Goal: Navigation & Orientation: Find specific page/section

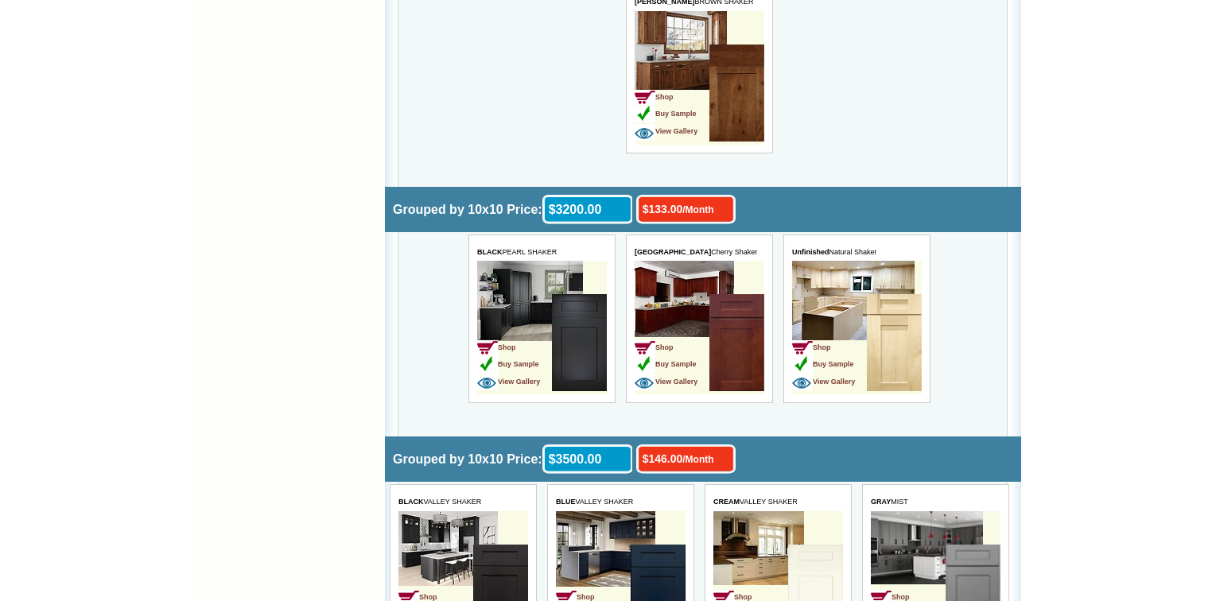
scroll to position [2671, 0]
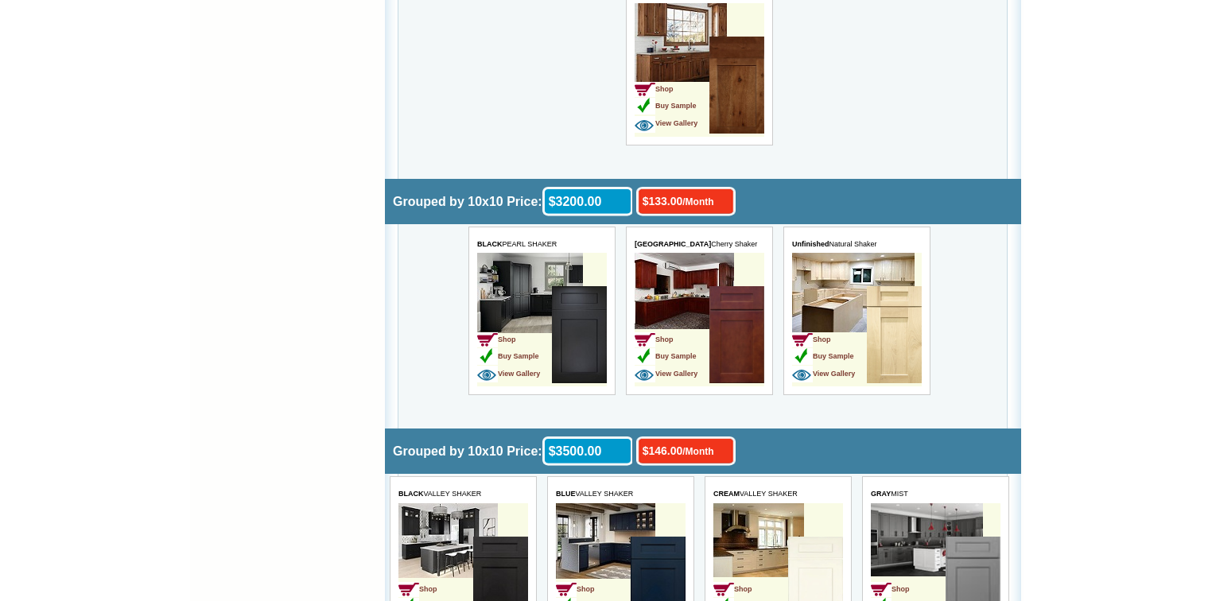
click at [568, 334] on img at bounding box center [578, 334] width 55 height 97
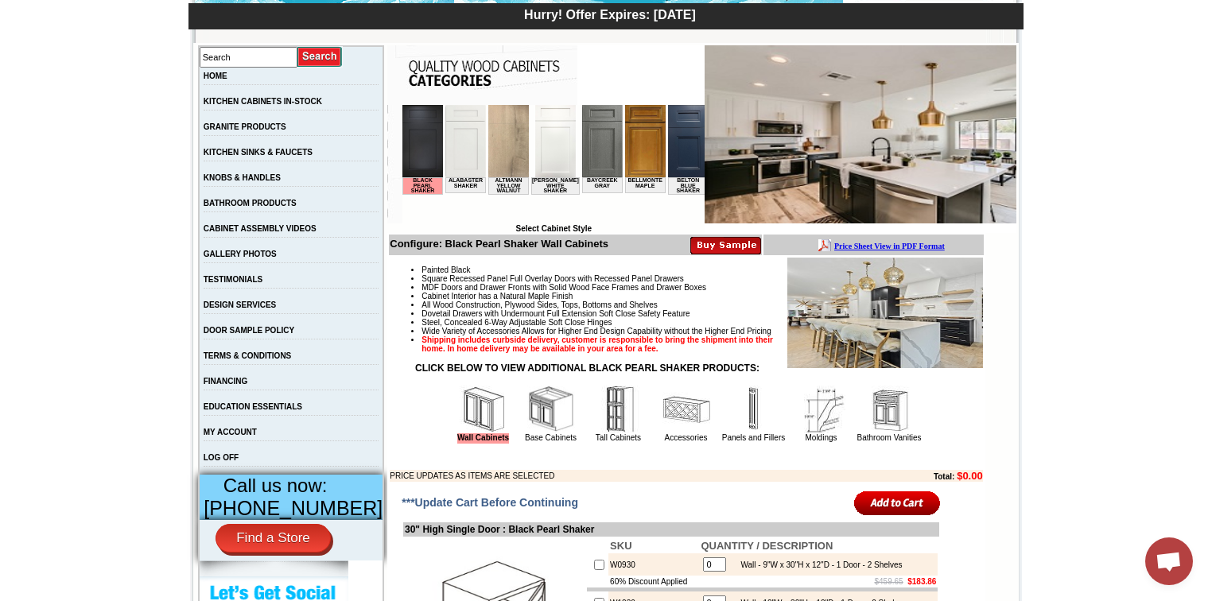
scroll to position [382, 0]
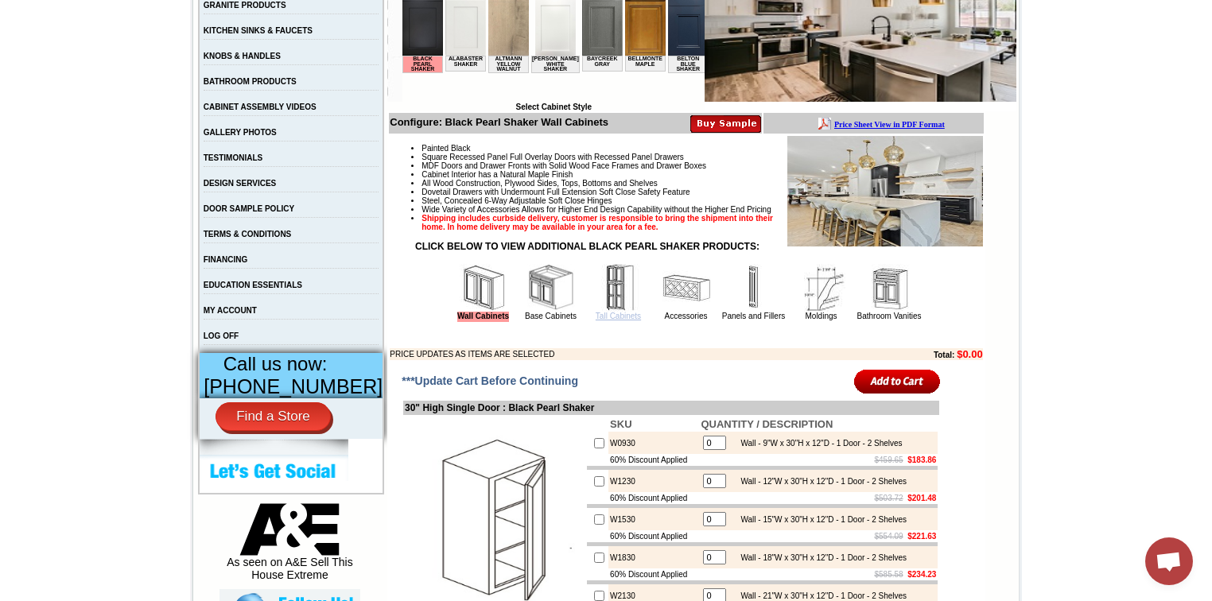
click at [608, 320] on link "Tall Cabinets" at bounding box center [618, 316] width 45 height 9
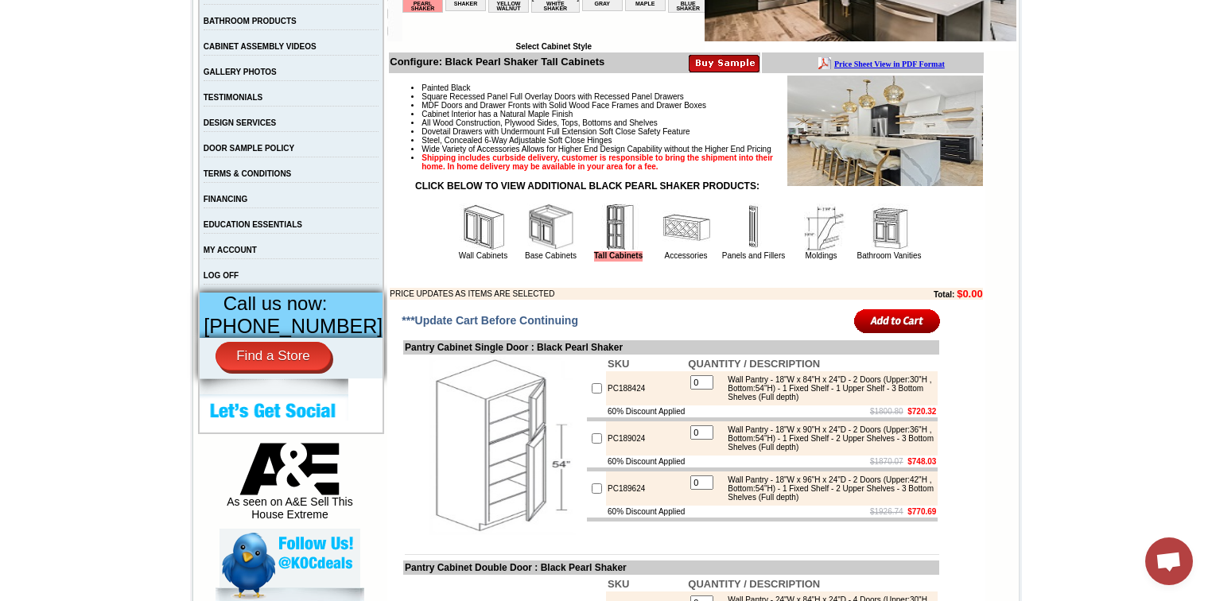
scroll to position [509, 0]
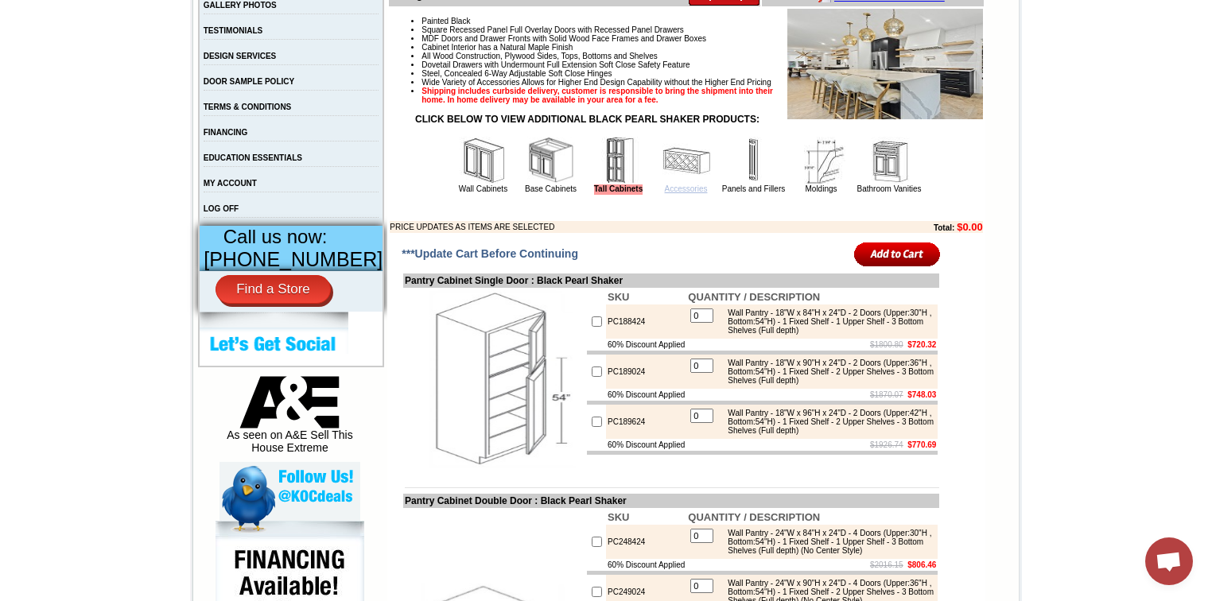
click at [665, 193] on link "Accessories" at bounding box center [686, 188] width 43 height 9
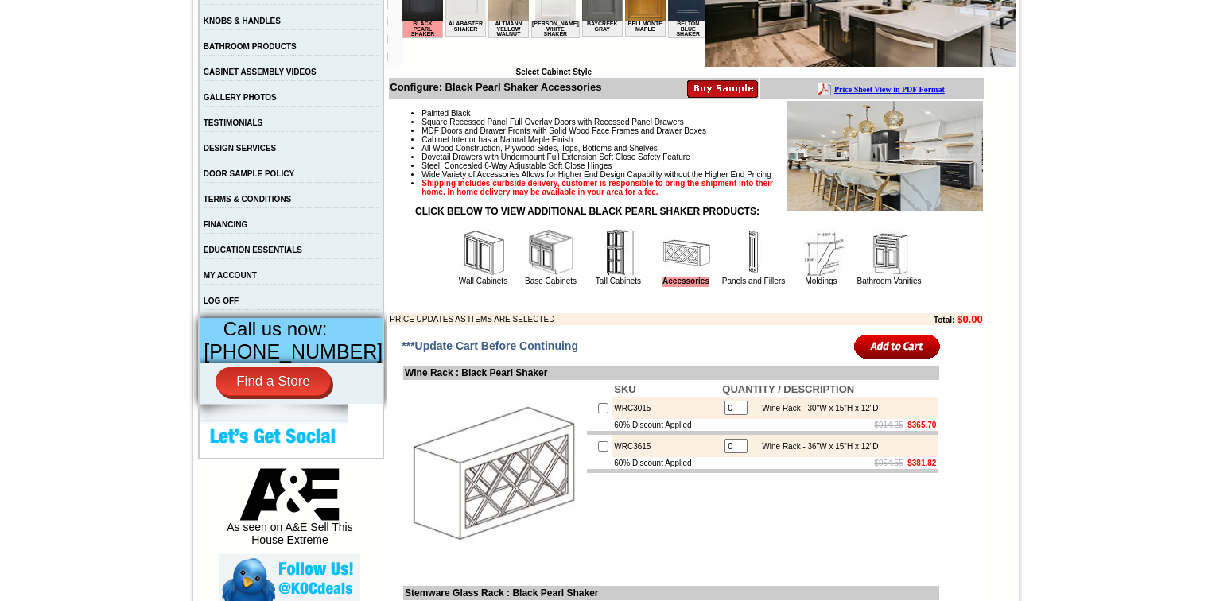
scroll to position [700, 0]
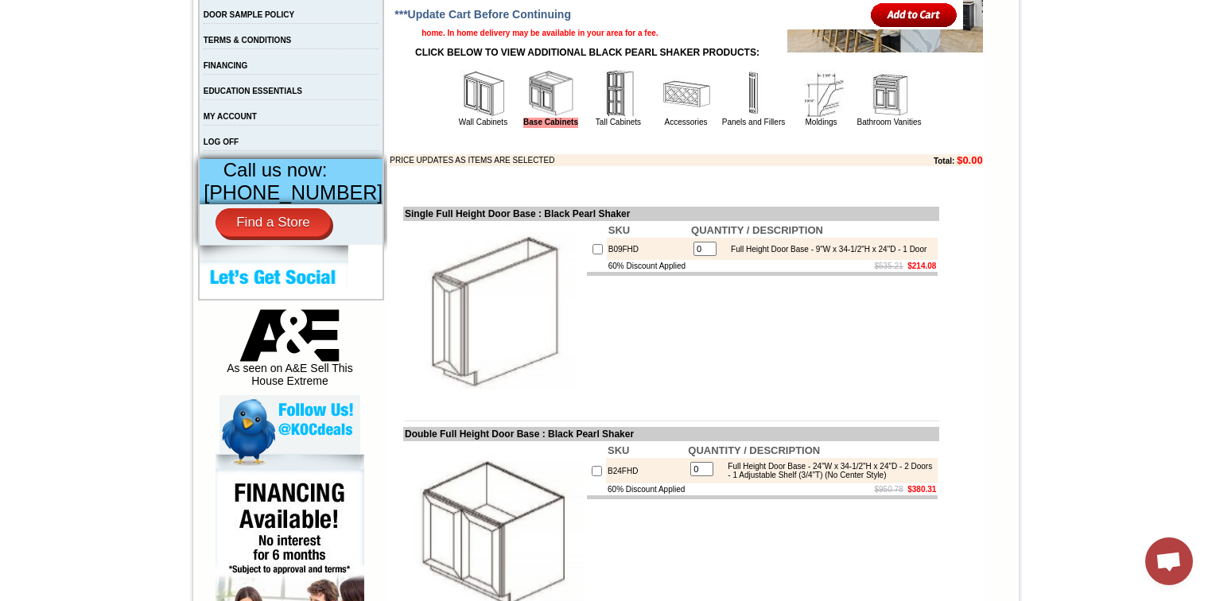
scroll to position [382, 0]
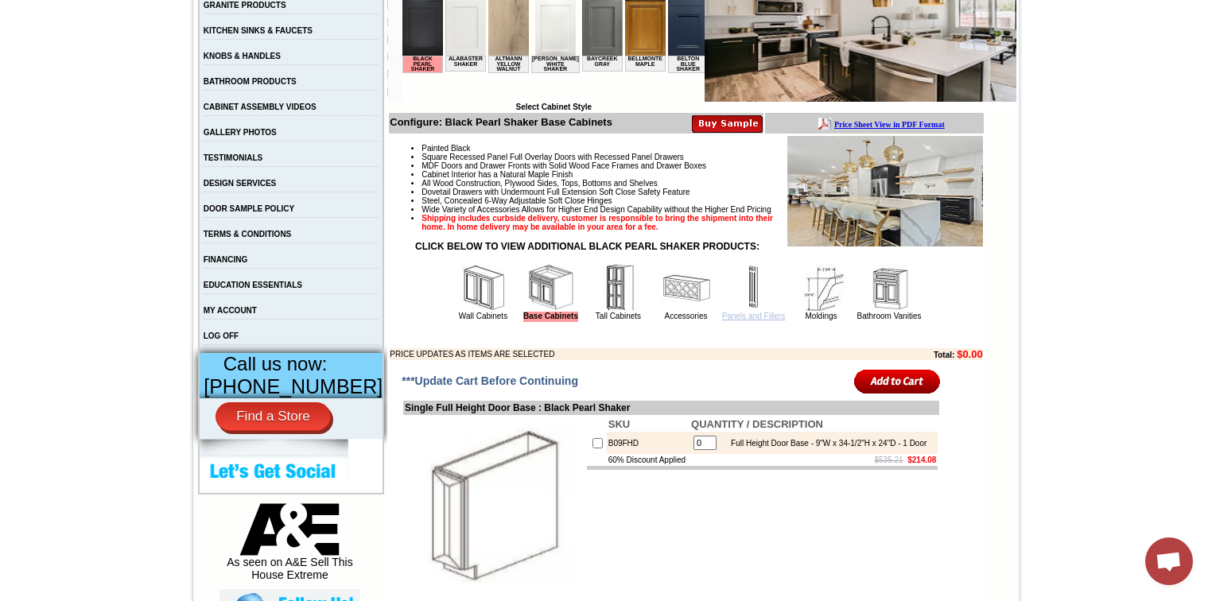
click at [743, 320] on link "Panels and Fillers" at bounding box center [753, 316] width 63 height 9
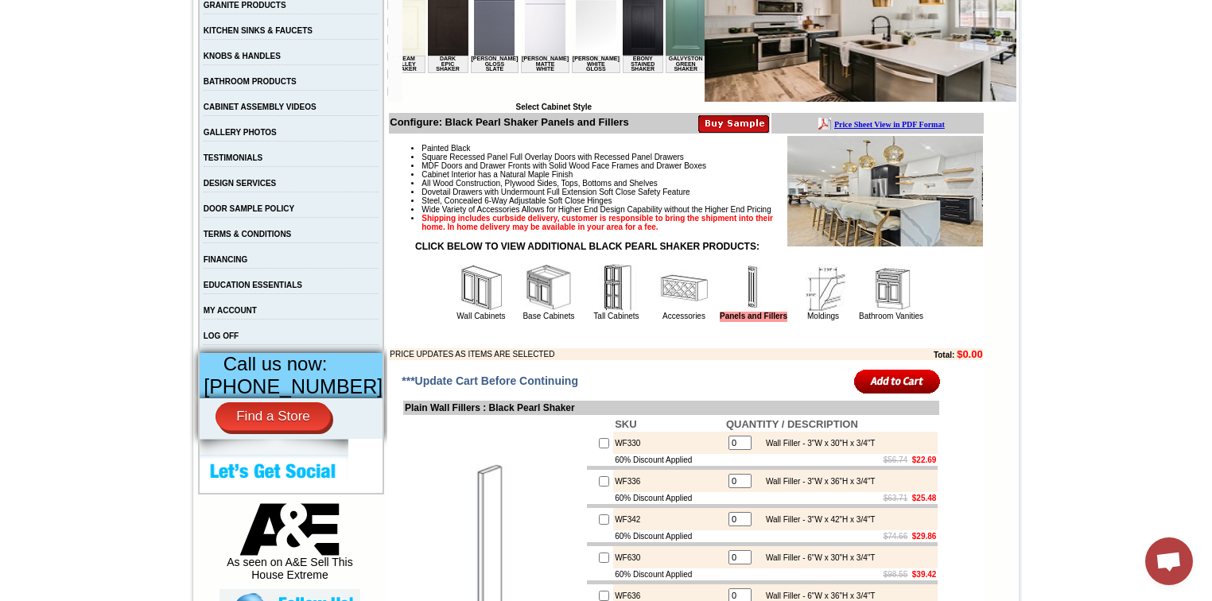
scroll to position [0, 755]
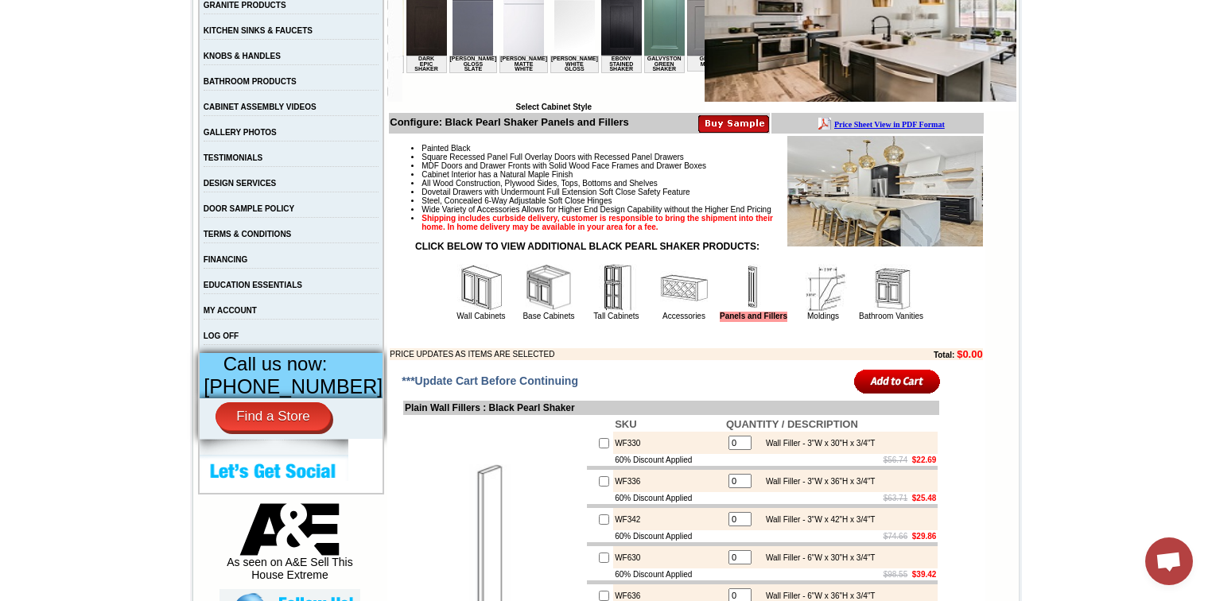
drag, startPoint x: 436, startPoint y: 98, endPoint x: 881, endPoint y: 86, distance: 444.6
click at [601, 45] on img at bounding box center [621, 19] width 41 height 72
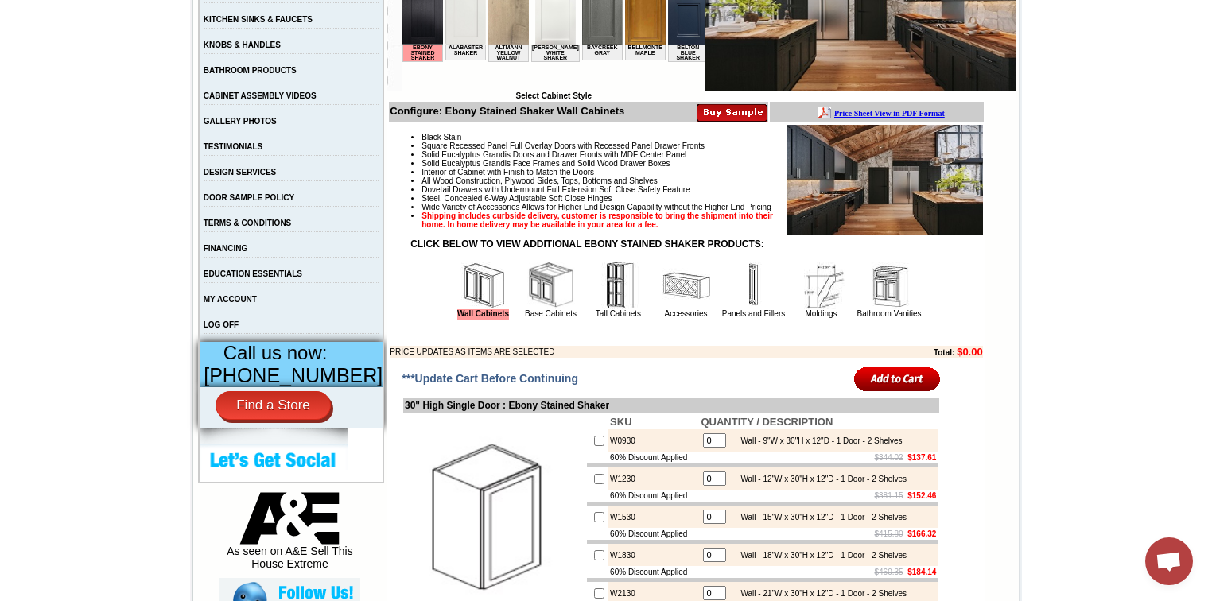
scroll to position [445, 0]
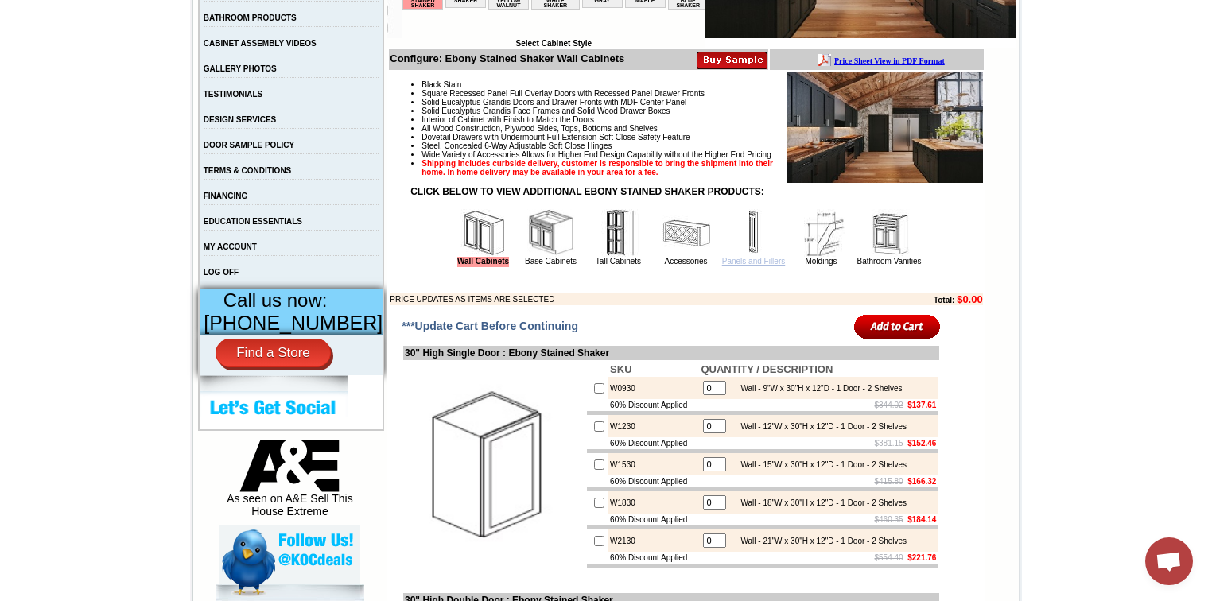
click at [757, 266] on link "Panels and Fillers" at bounding box center [753, 261] width 63 height 9
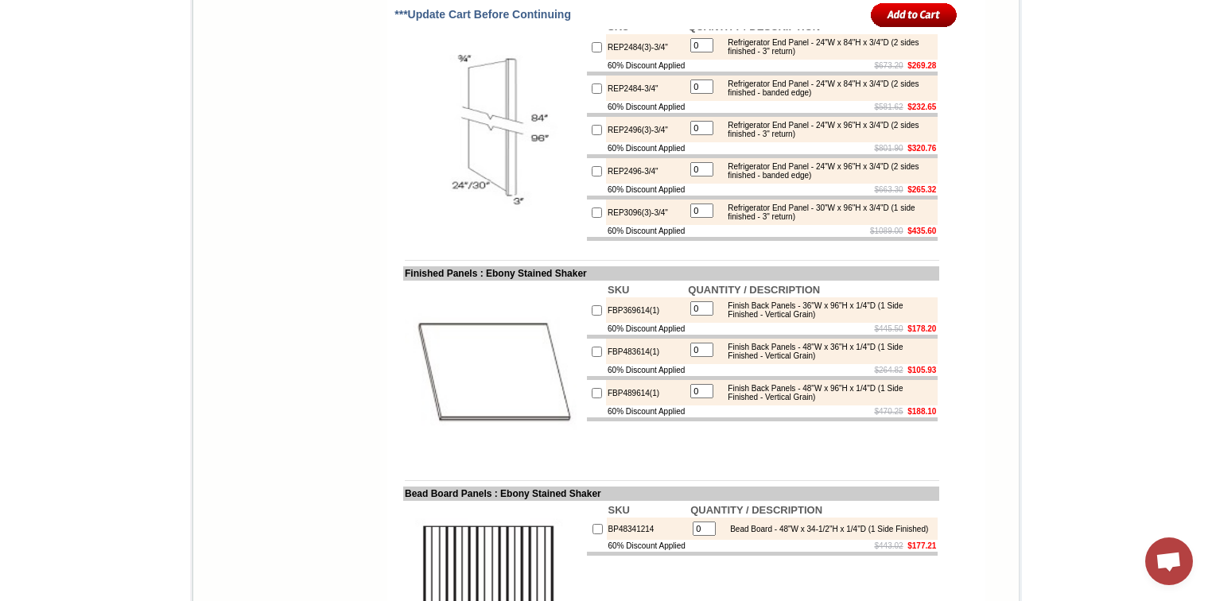
scroll to position [1972, 0]
